Goal: Information Seeking & Learning: Learn about a topic

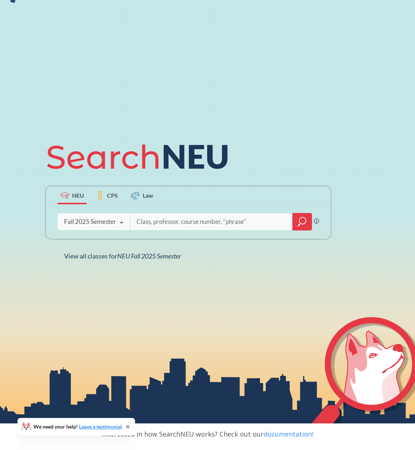
scroll to position [50, 0]
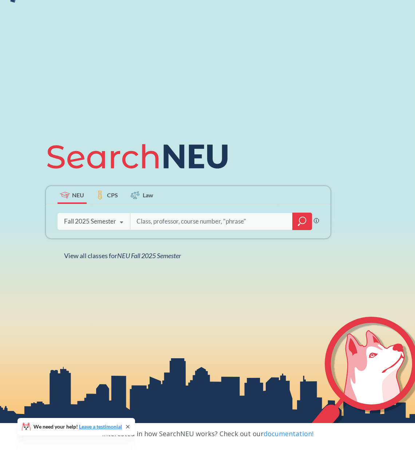
click at [184, 222] on input "search" at bounding box center [211, 221] width 151 height 15
type input "analysis"
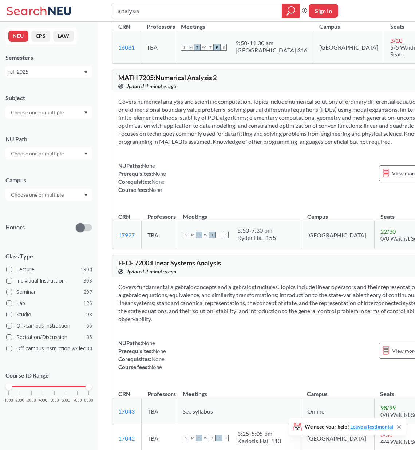
scroll to position [1724, 0]
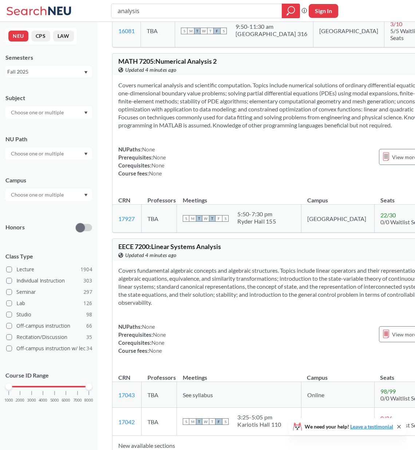
type input "analysis 1"
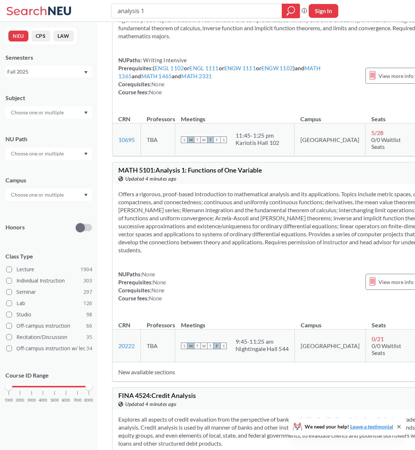
scroll to position [736, 0]
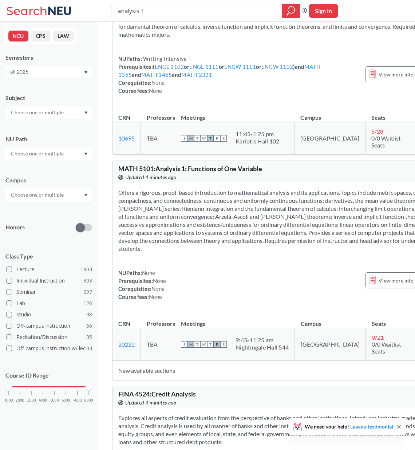
drag, startPoint x: 301, startPoint y: 310, endPoint x: 245, endPoint y: 300, distance: 57.3
click at [245, 328] on td "S M T W T F S 9:45 - 11:25 am [GEOGRAPHIC_DATA] 544" at bounding box center [235, 344] width 120 height 33
click at [243, 336] on div "S M T W T F S 9:45 - 11:25 am [GEOGRAPHIC_DATA] 544" at bounding box center [235, 344] width 108 height 16
drag, startPoint x: 244, startPoint y: 302, endPoint x: 300, endPoint y: 310, distance: 56.3
click at [295, 328] on td "S M T W T F S 9:45 - 11:25 am [GEOGRAPHIC_DATA] 544" at bounding box center [235, 344] width 120 height 33
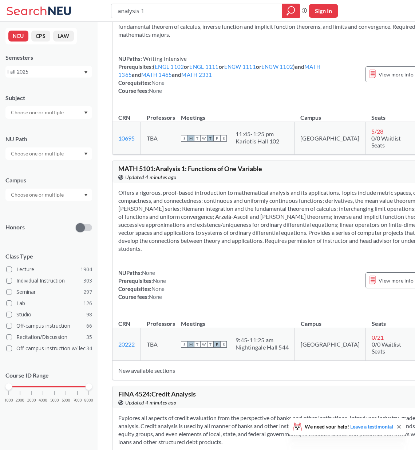
click at [268, 336] on div "9:45 - 11:25 am [GEOGRAPHIC_DATA] 544" at bounding box center [262, 344] width 53 height 16
drag, startPoint x: 301, startPoint y: 308, endPoint x: 244, endPoint y: 300, distance: 57.4
click at [244, 328] on td "S M T W T F S 9:45 - 11:25 am [GEOGRAPHIC_DATA] 544" at bounding box center [235, 344] width 120 height 33
click at [280, 269] on div "NUPaths: None Prerequisites: None Corequisites: None Course fees: None View mor…" at bounding box center [283, 285] width 330 height 32
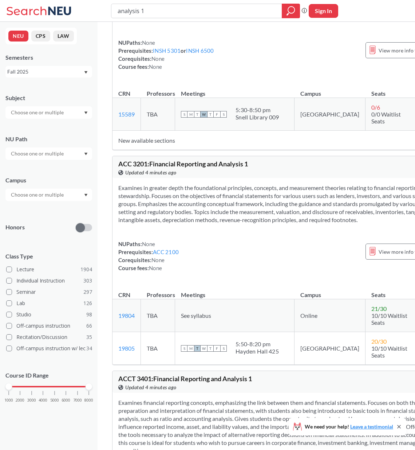
scroll to position [62, 0]
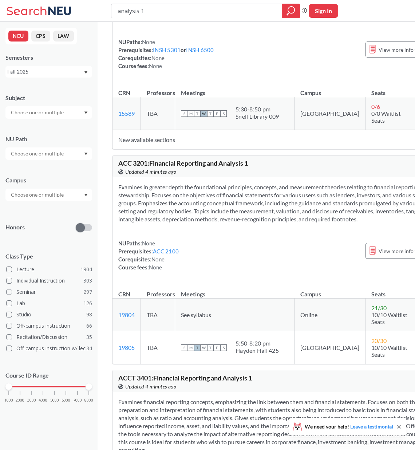
click at [259, 258] on div "NUPaths: None Prerequisites: ACC 2100 Corequisites: None Course fees: None View…" at bounding box center [283, 255] width 330 height 32
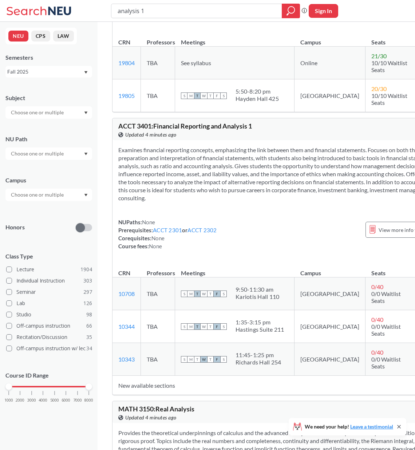
scroll to position [282, 0]
